Goal: Information Seeking & Learning: Learn about a topic

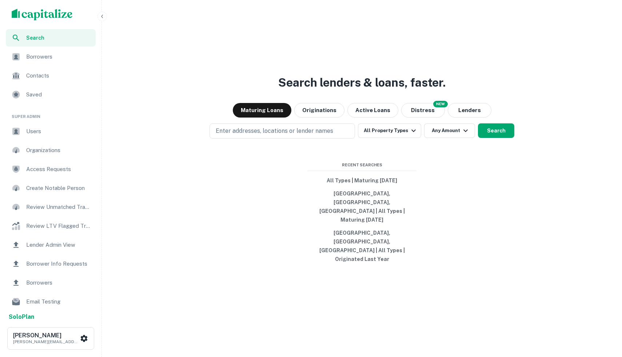
click at [13, 14] on img "scrollable content" at bounding box center [42, 15] width 61 height 12
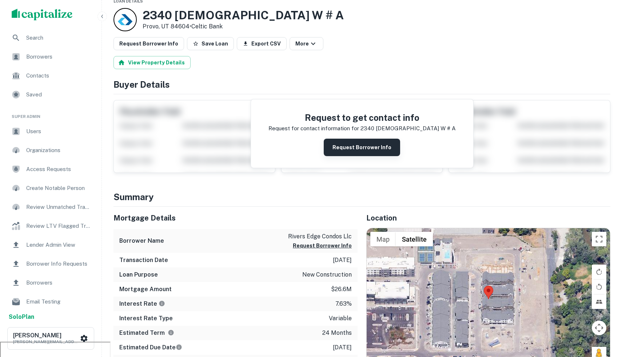
scroll to position [17, 0]
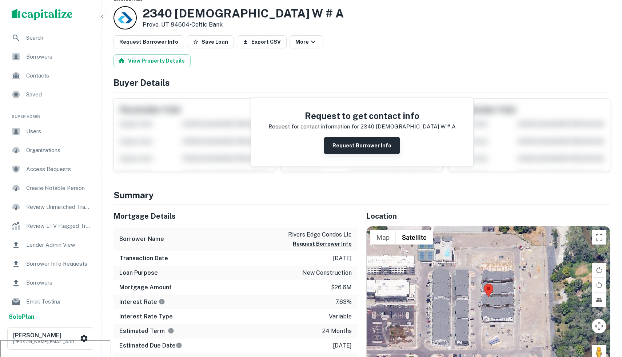
click at [348, 148] on button "Request Borrower Info" at bounding box center [362, 145] width 76 height 17
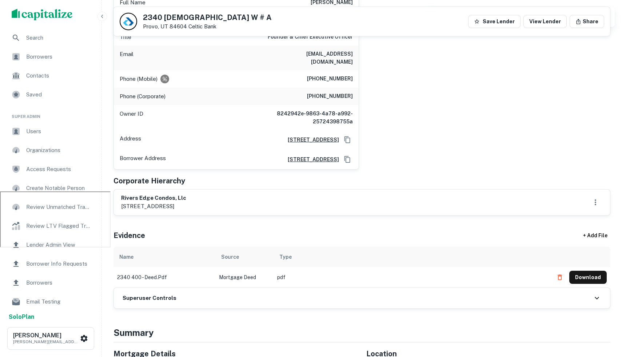
scroll to position [168, 0]
